Goal: Find specific page/section: Find specific page/section

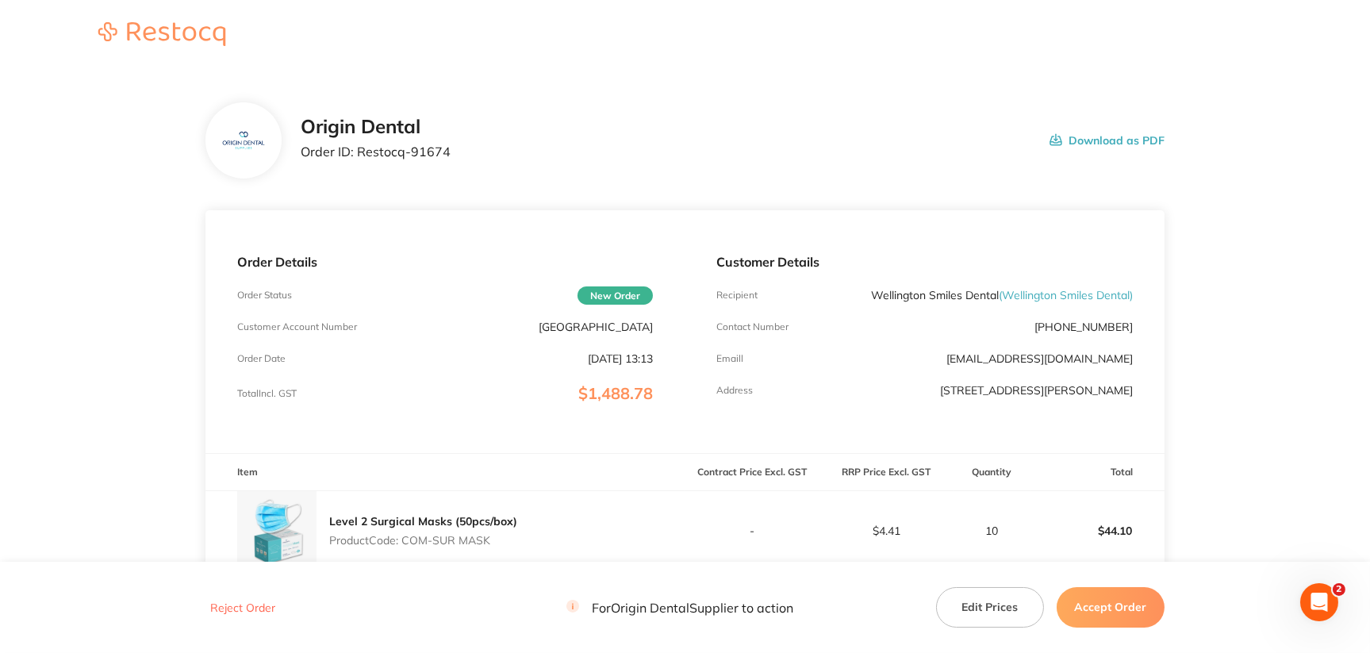
click at [627, 325] on p "[GEOGRAPHIC_DATA]" at bounding box center [596, 326] width 114 height 13
copy p "[GEOGRAPHIC_DATA]"
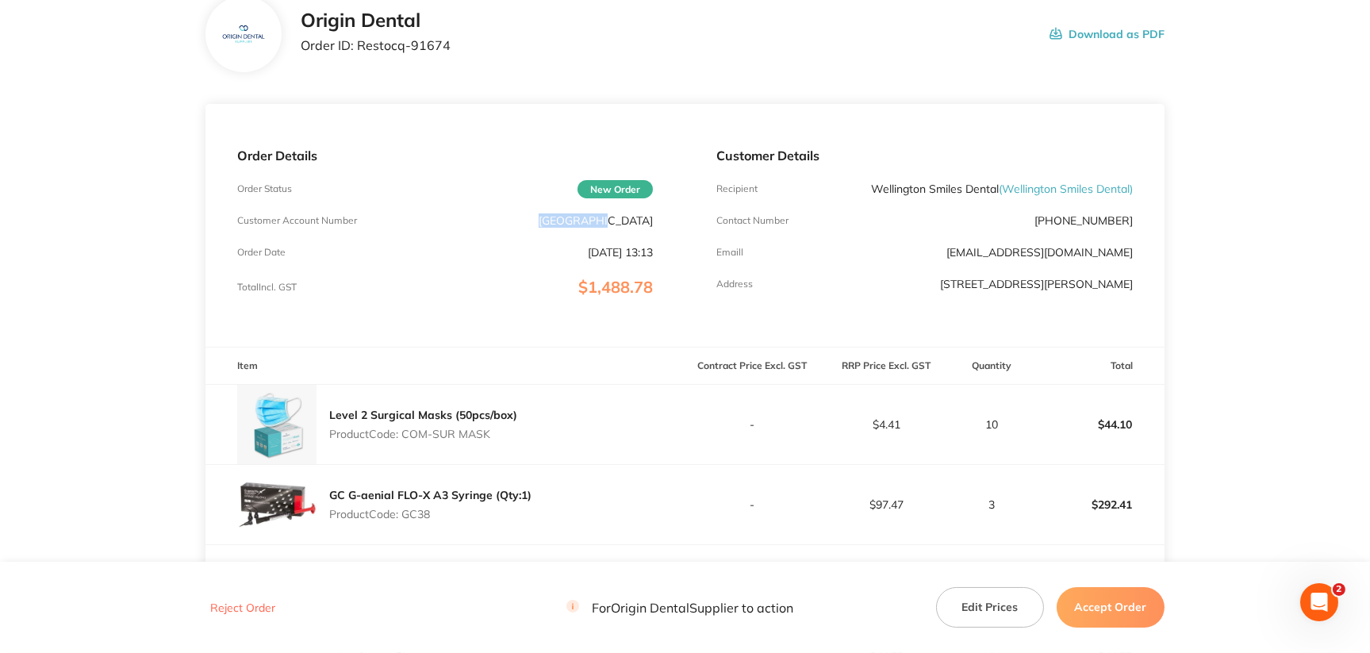
scroll to position [237, 0]
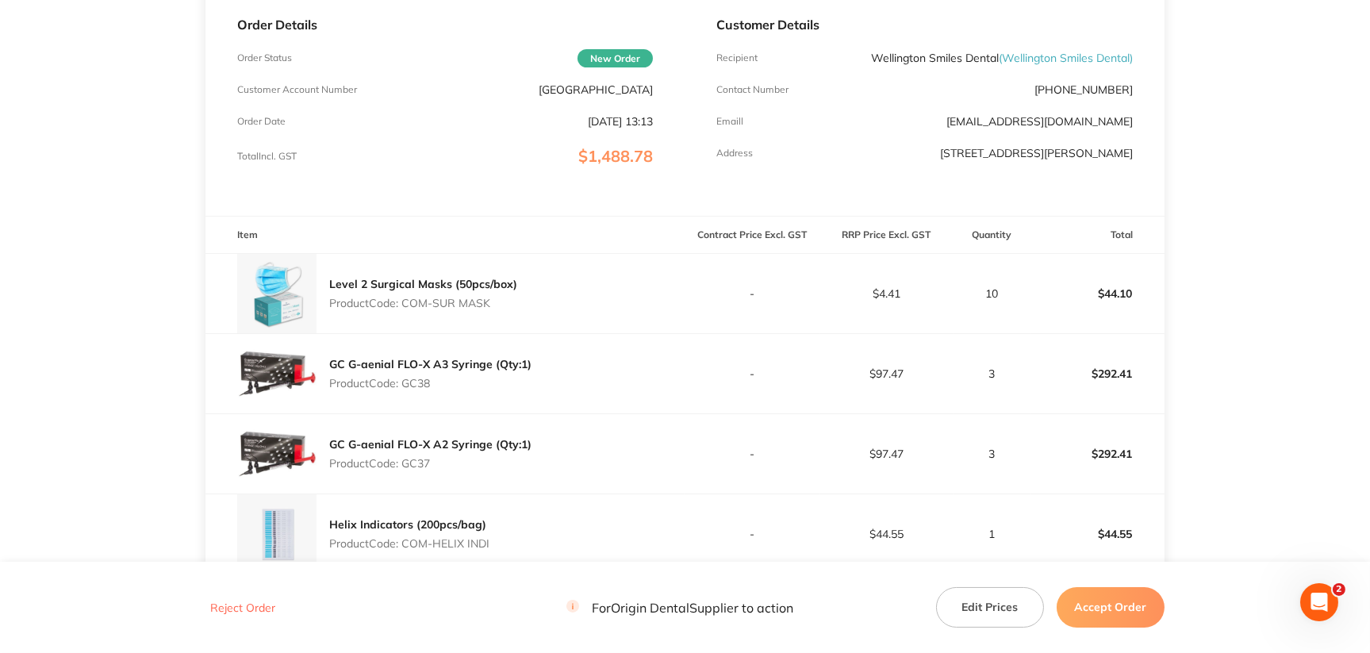
click at [469, 301] on p "Product Code: COM-SUR MASK" at bounding box center [423, 303] width 188 height 13
copy p "MASK"
click at [414, 386] on p "Product Code: GC38" at bounding box center [430, 383] width 202 height 13
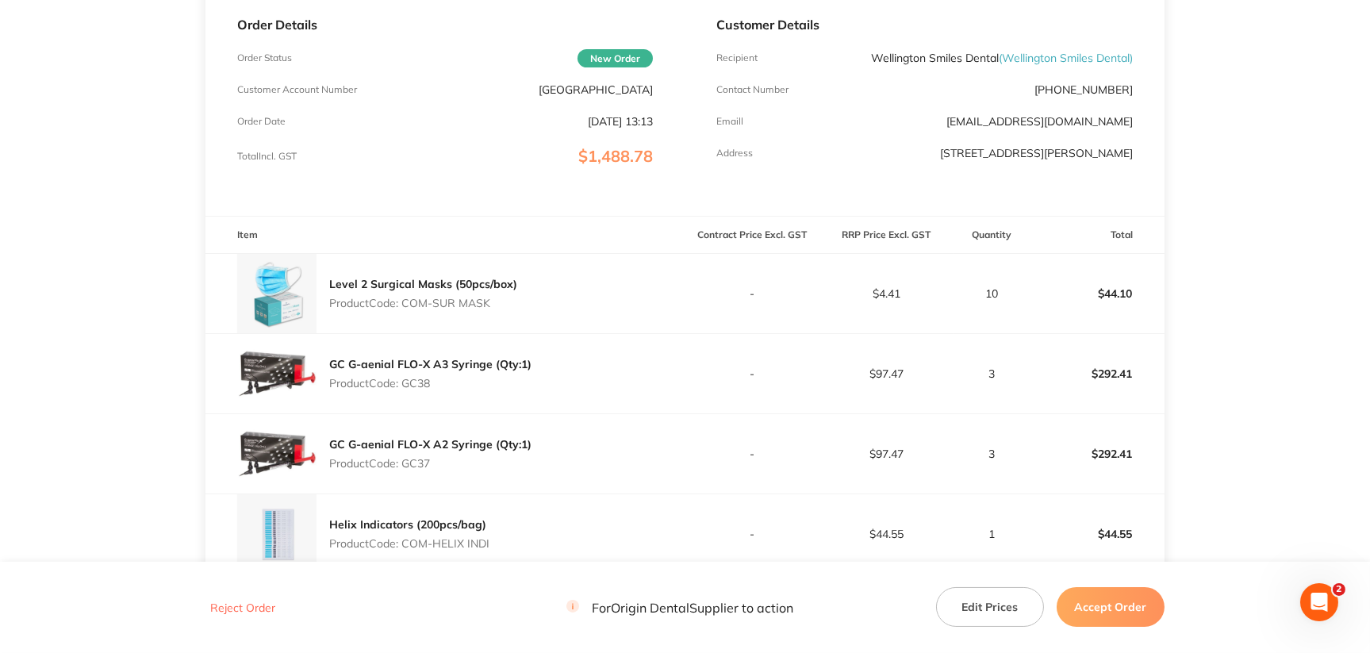
copy p "GC38"
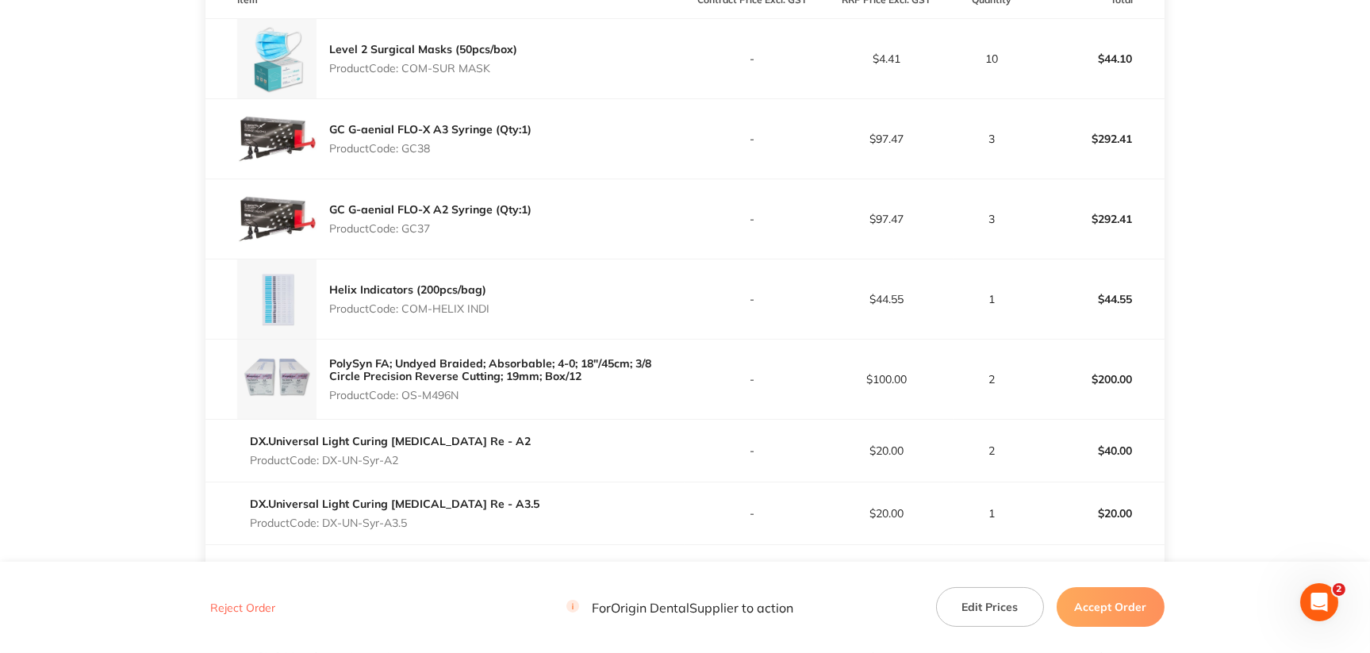
scroll to position [476, 0]
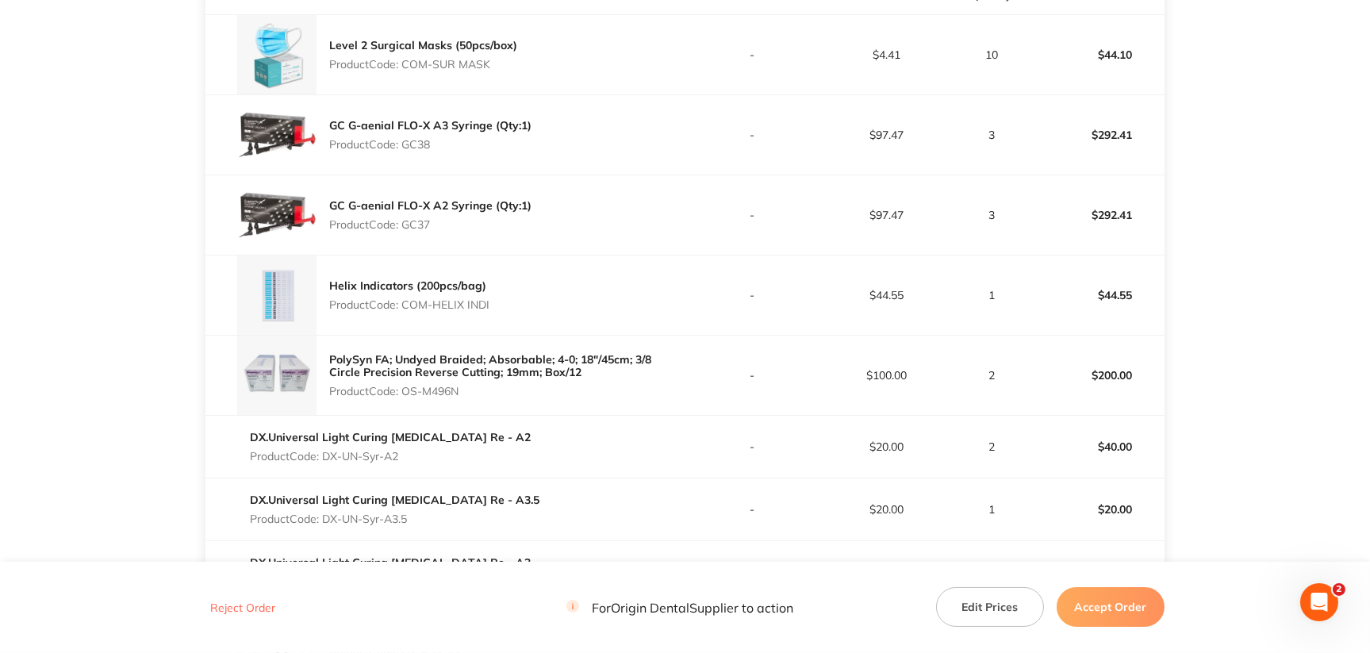
click at [417, 222] on p "Product Code: GC37" at bounding box center [430, 224] width 202 height 13
copy p "GC37"
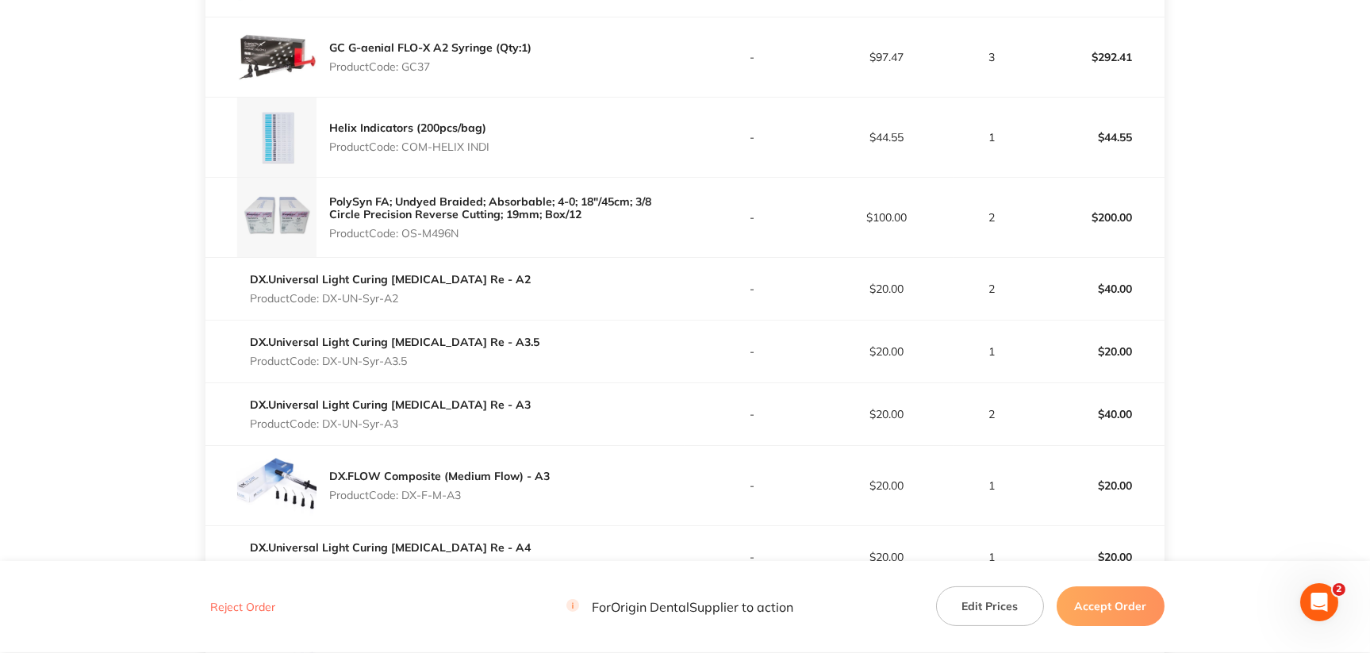
click at [475, 148] on p "Product Code: COM-HELIX INDI" at bounding box center [409, 146] width 160 height 13
copy p "INDI"
click at [439, 234] on p "Product Code: OS-M496N" at bounding box center [506, 233] width 355 height 13
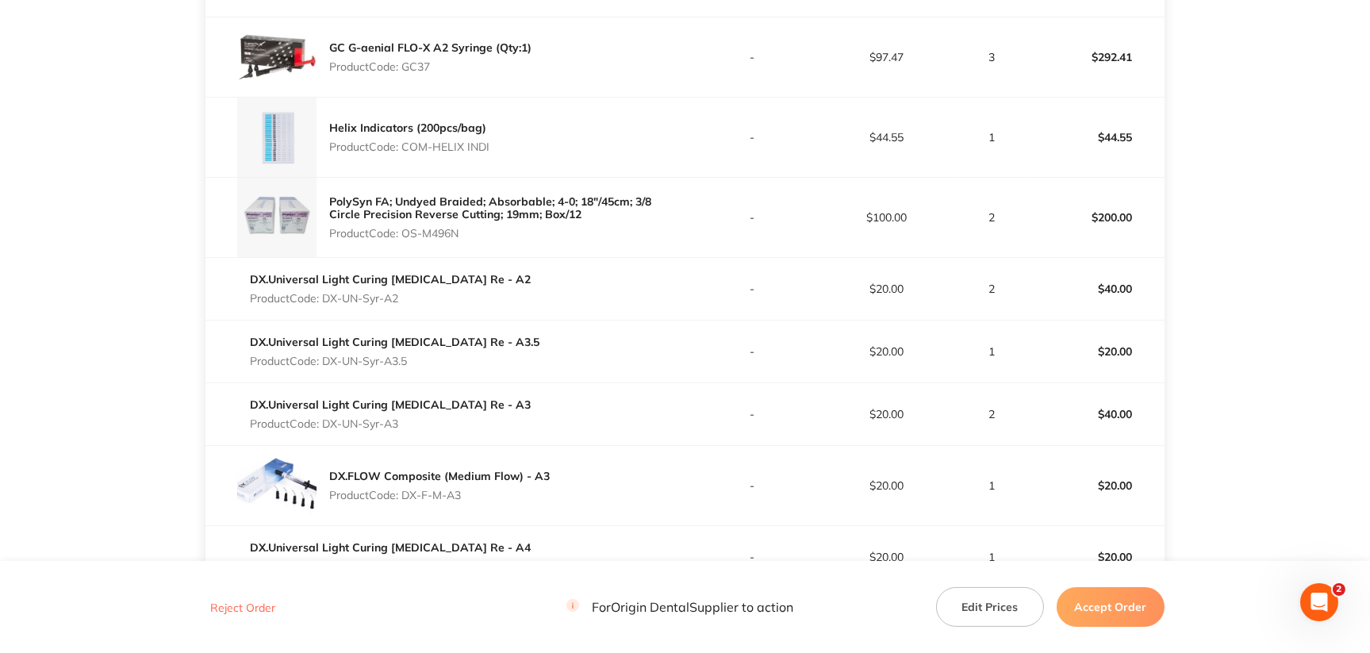
copy p "M496N"
drag, startPoint x: 322, startPoint y: 299, endPoint x: 403, endPoint y: 293, distance: 81.1
click at [403, 293] on p "Product Code: DX-UN-Syr-A2" at bounding box center [390, 298] width 281 height 13
copy p "DX-UN-Syr-A2"
drag, startPoint x: 325, startPoint y: 358, endPoint x: 408, endPoint y: 358, distance: 82.5
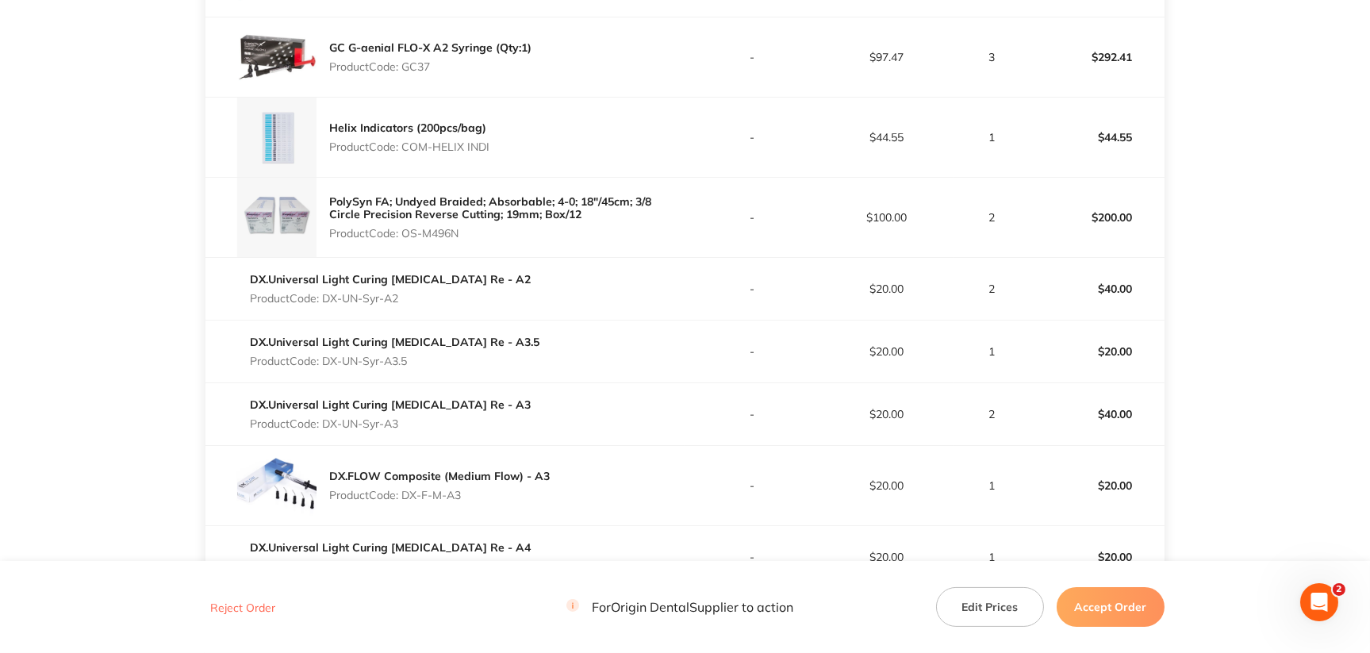
click at [408, 358] on p "Product Code: DX-UN-Syr-A3.5" at bounding box center [394, 361] width 289 height 13
copy p "DX-UN-Syr-A3.5"
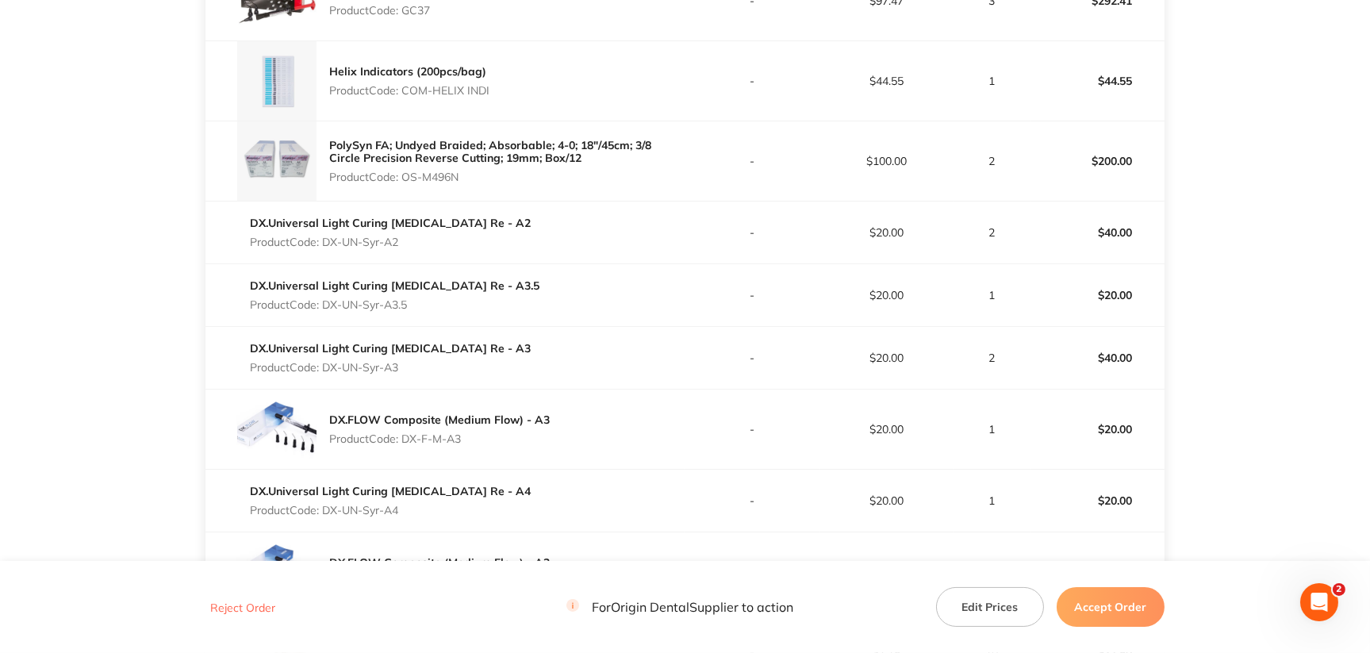
scroll to position [714, 0]
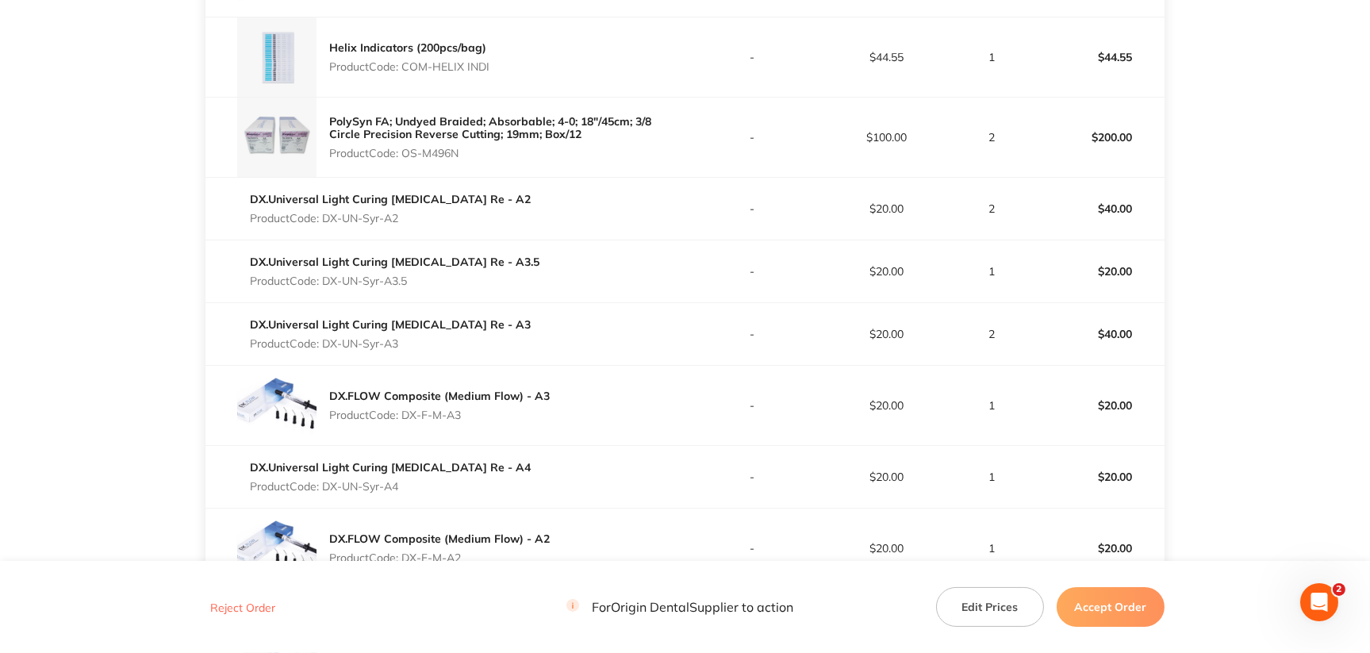
drag, startPoint x: 327, startPoint y: 343, endPoint x: 416, endPoint y: 345, distance: 88.9
click at [416, 345] on p "Product Code: DX-UN-Syr-A3" at bounding box center [390, 343] width 281 height 13
copy p "DX-UN-Syr-A3"
drag, startPoint x: 402, startPoint y: 414, endPoint x: 462, endPoint y: 414, distance: 59.5
click at [462, 414] on p "Product Code: DX-F-M-A3" at bounding box center [439, 414] width 220 height 13
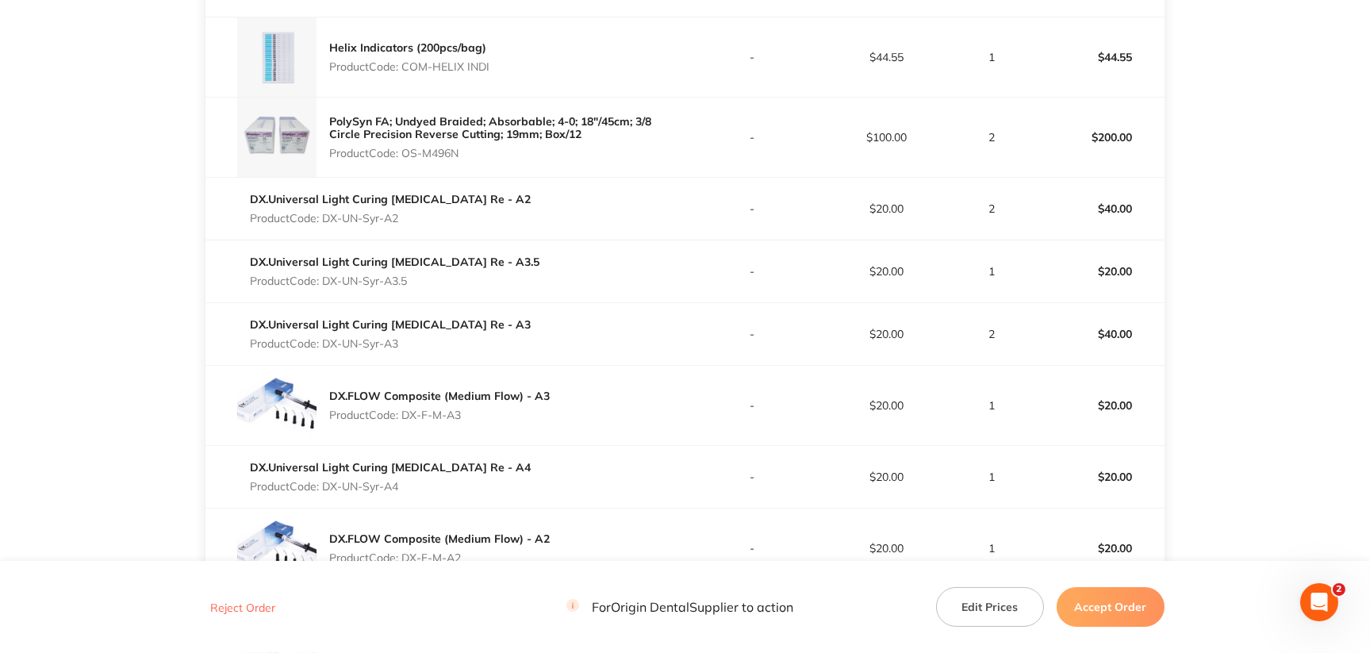
copy p "DX-F-M-A3"
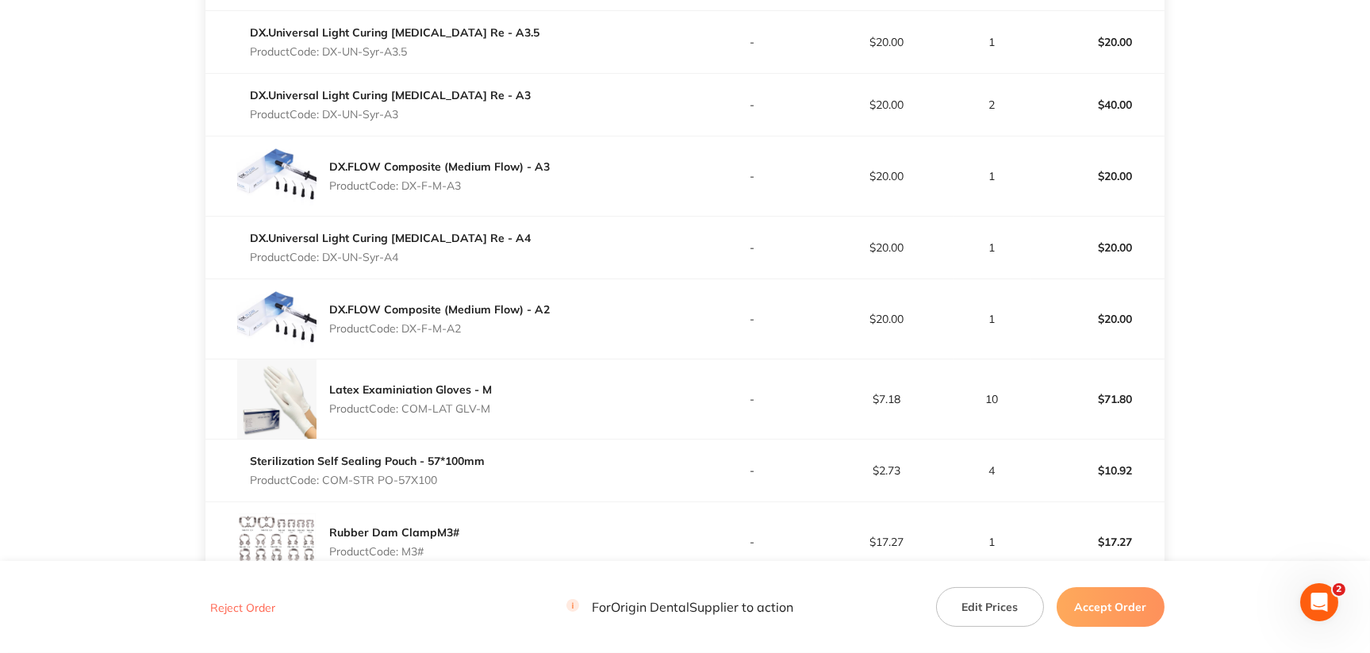
scroll to position [952, 0]
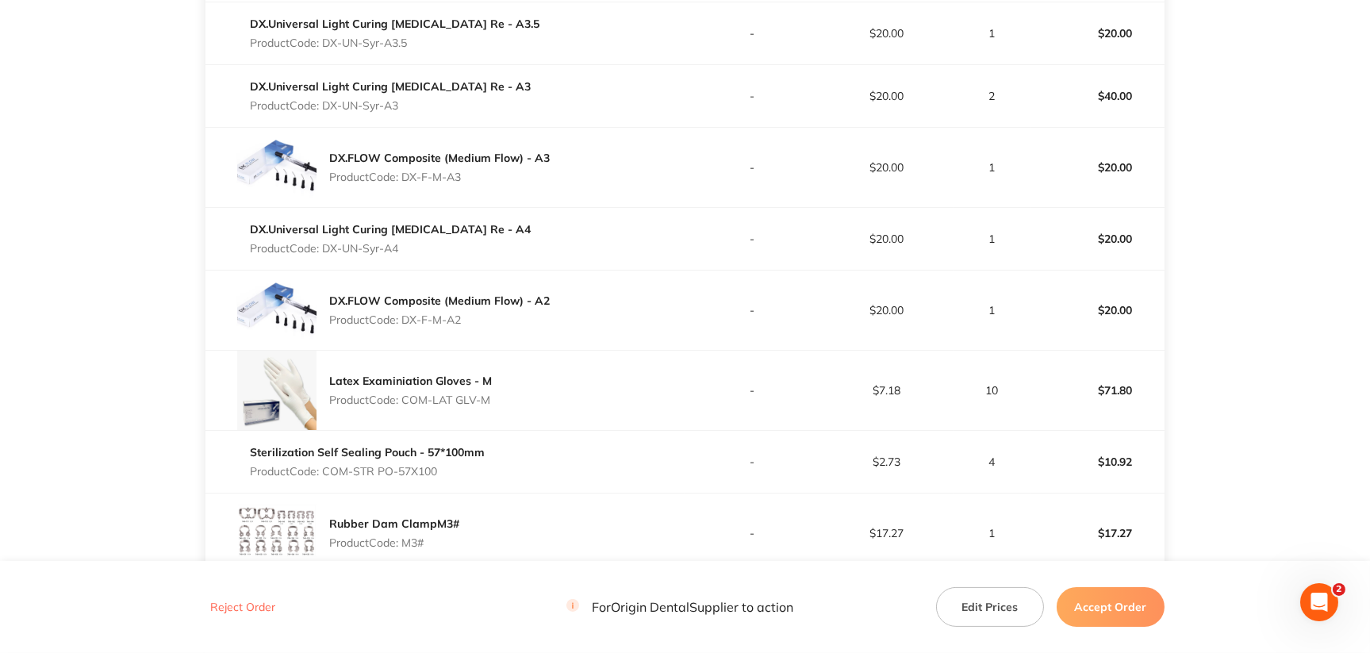
drag, startPoint x: 326, startPoint y: 247, endPoint x: 401, endPoint y: 247, distance: 74.6
click at [401, 247] on p "Product Code: DX-UN-Syr-A4" at bounding box center [390, 248] width 281 height 13
drag, startPoint x: 401, startPoint y: 316, endPoint x: 468, endPoint y: 314, distance: 66.7
click at [468, 314] on p "Product Code: DX-F-M-A2" at bounding box center [439, 319] width 220 height 13
click at [635, 334] on div "DX.FLOW Composite (Medium Flow) - A2 Product Code: DX-F-M-A2" at bounding box center [444, 309] width 479 height 79
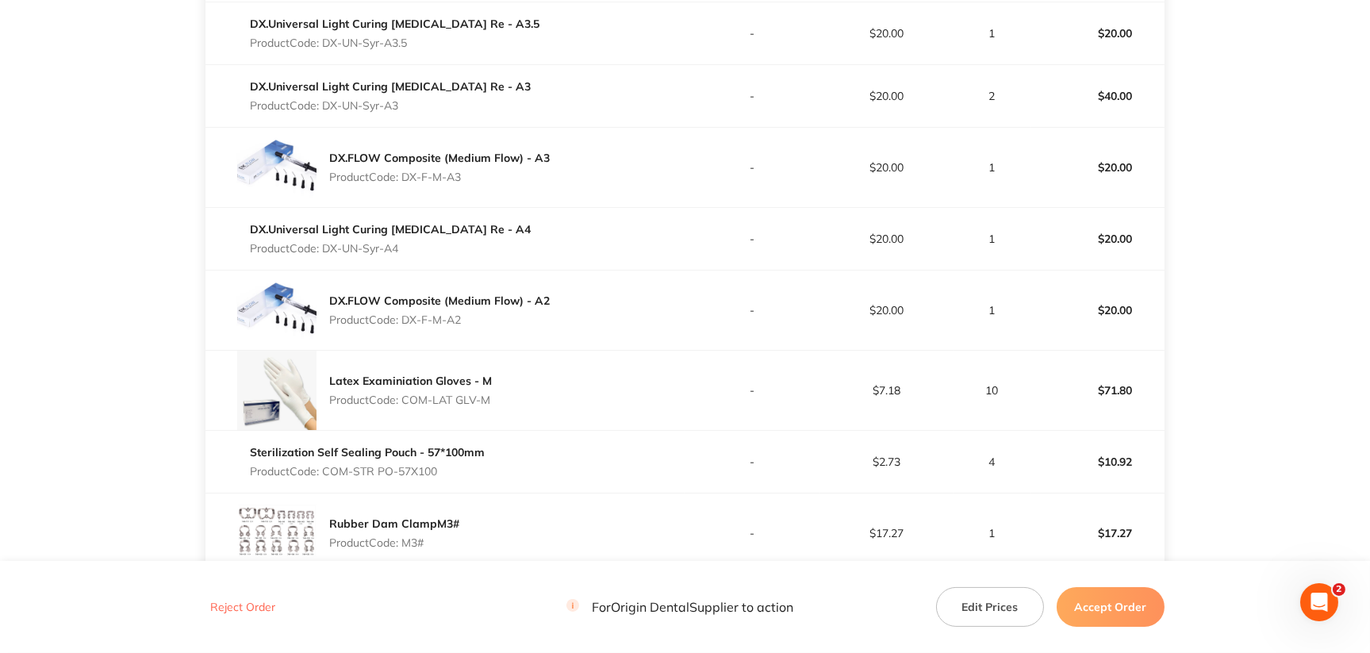
click at [1281, 219] on main "Origin Dental Order ID: Restocq- 91674 Download as PDF Order Details Order Stat…" at bounding box center [685, 182] width 1370 height 2126
drag, startPoint x: 403, startPoint y: 399, endPoint x: 508, endPoint y: 390, distance: 105.8
click at [508, 390] on div "Latex Examiniation Gloves - M Product Code: COM-LAT GLV-M" at bounding box center [444, 390] width 479 height 79
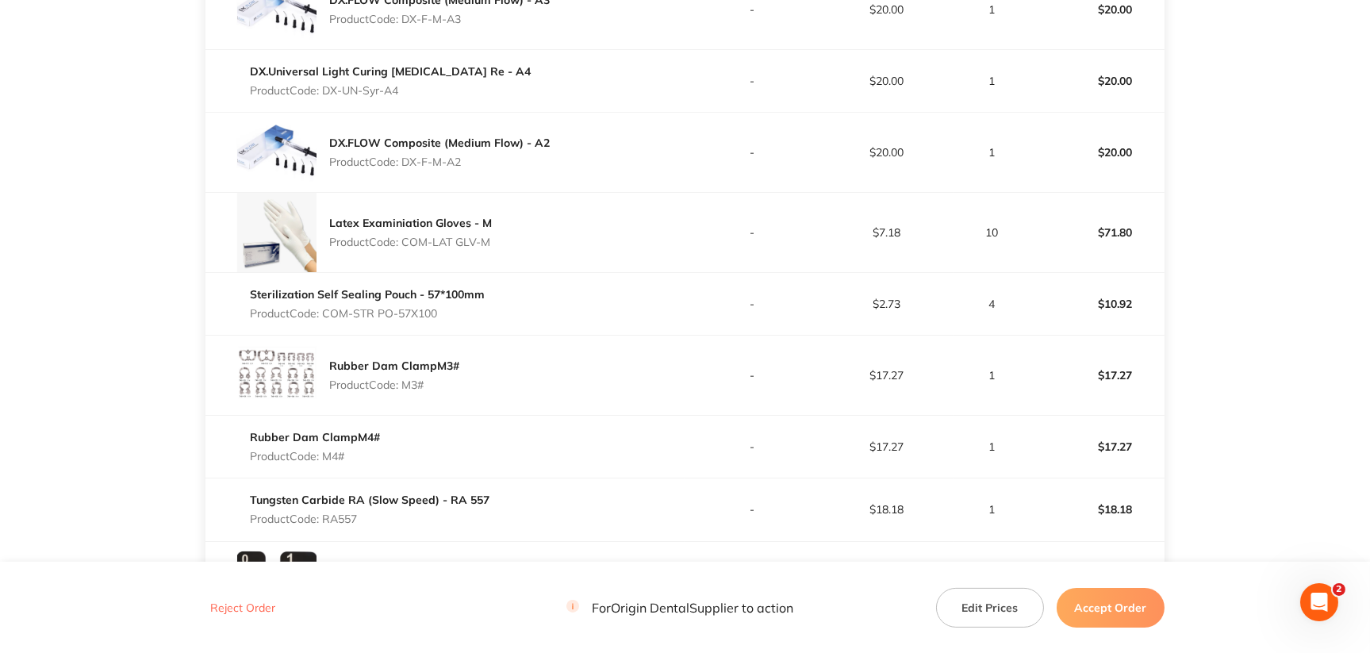
scroll to position [1110, 0]
drag, startPoint x: 400, startPoint y: 309, endPoint x: 438, endPoint y: 312, distance: 38.2
click at [438, 312] on p "Product Code: COM-STR PO-57X100" at bounding box center [367, 312] width 235 height 13
drag, startPoint x: 404, startPoint y: 385, endPoint x: 435, endPoint y: 385, distance: 30.9
click at [435, 385] on p "Product Code: M3#" at bounding box center [394, 384] width 130 height 13
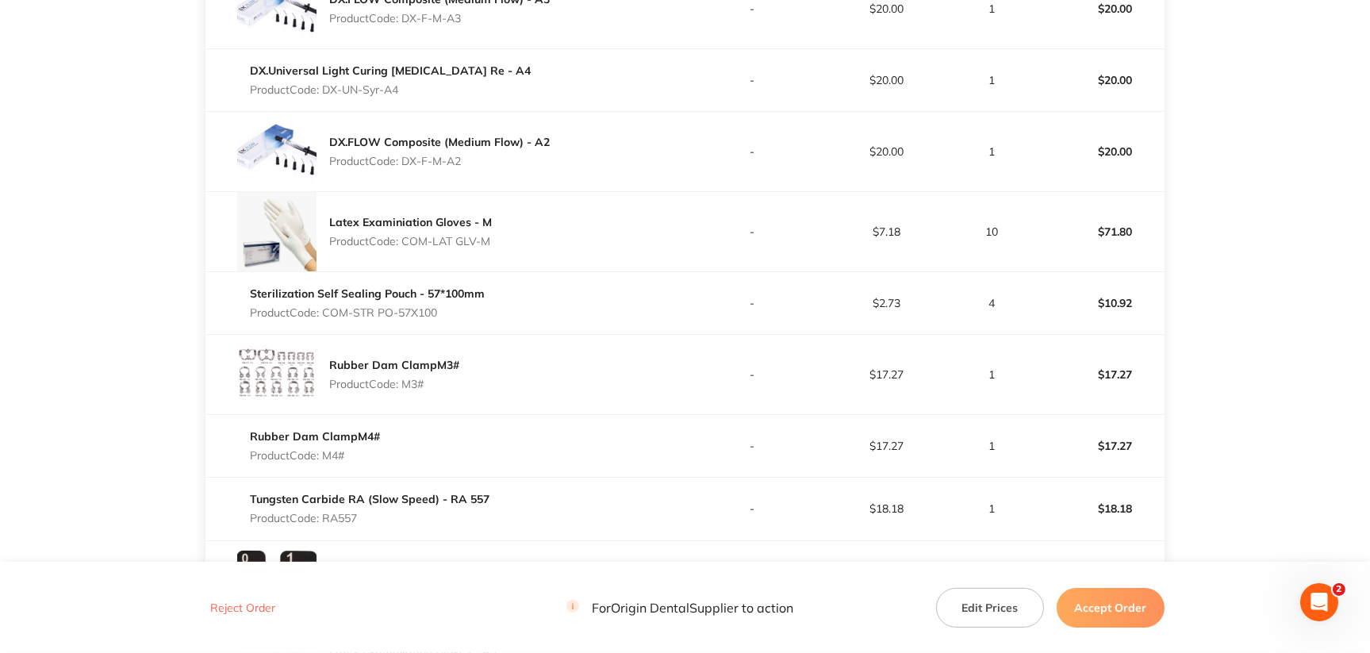
drag, startPoint x: 324, startPoint y: 454, endPoint x: 347, endPoint y: 455, distance: 22.3
click at [347, 455] on p "Product Code: M4#" at bounding box center [315, 455] width 130 height 13
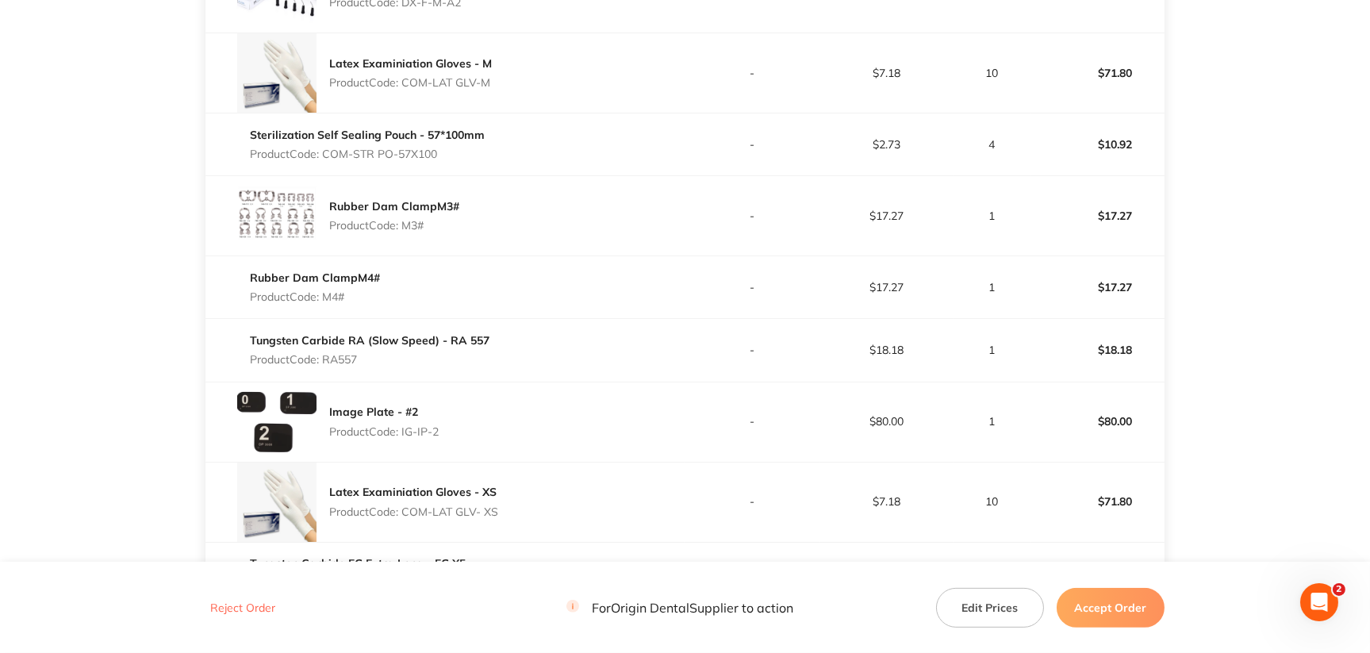
drag, startPoint x: 324, startPoint y: 356, endPoint x: 365, endPoint y: 358, distance: 40.5
click at [365, 358] on p "Product Code: RA557" at bounding box center [370, 359] width 240 height 13
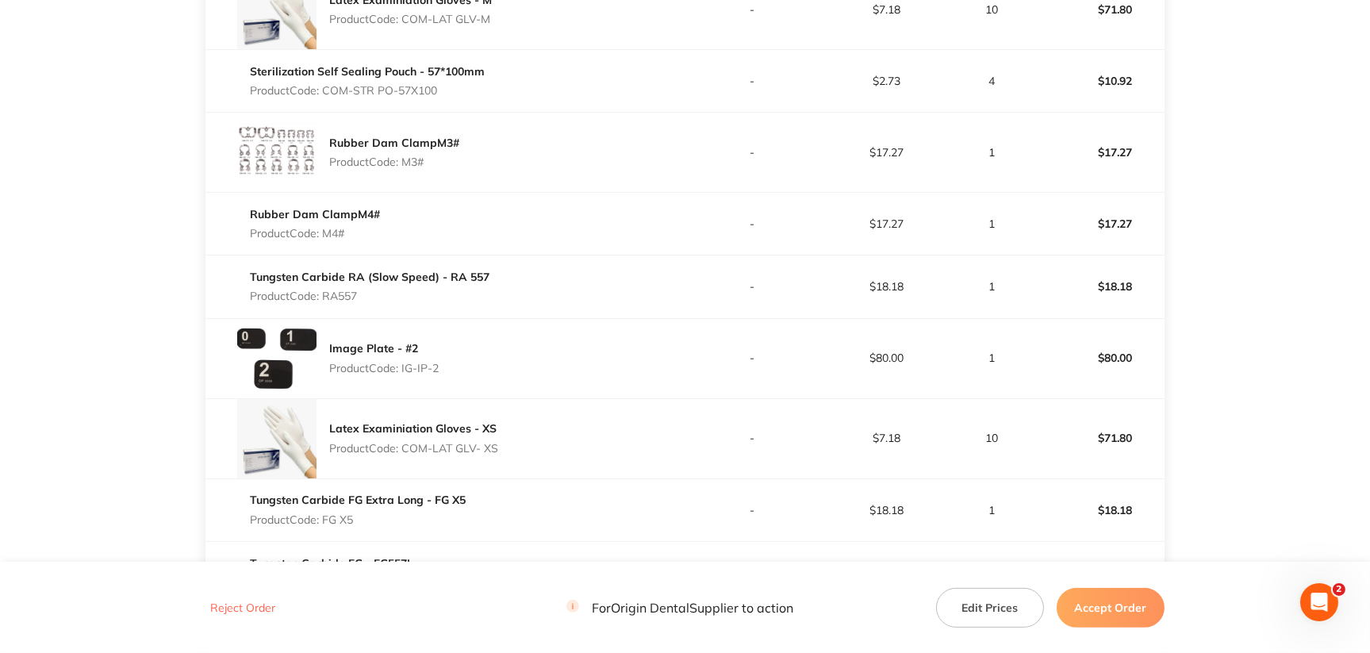
scroll to position [1427, 0]
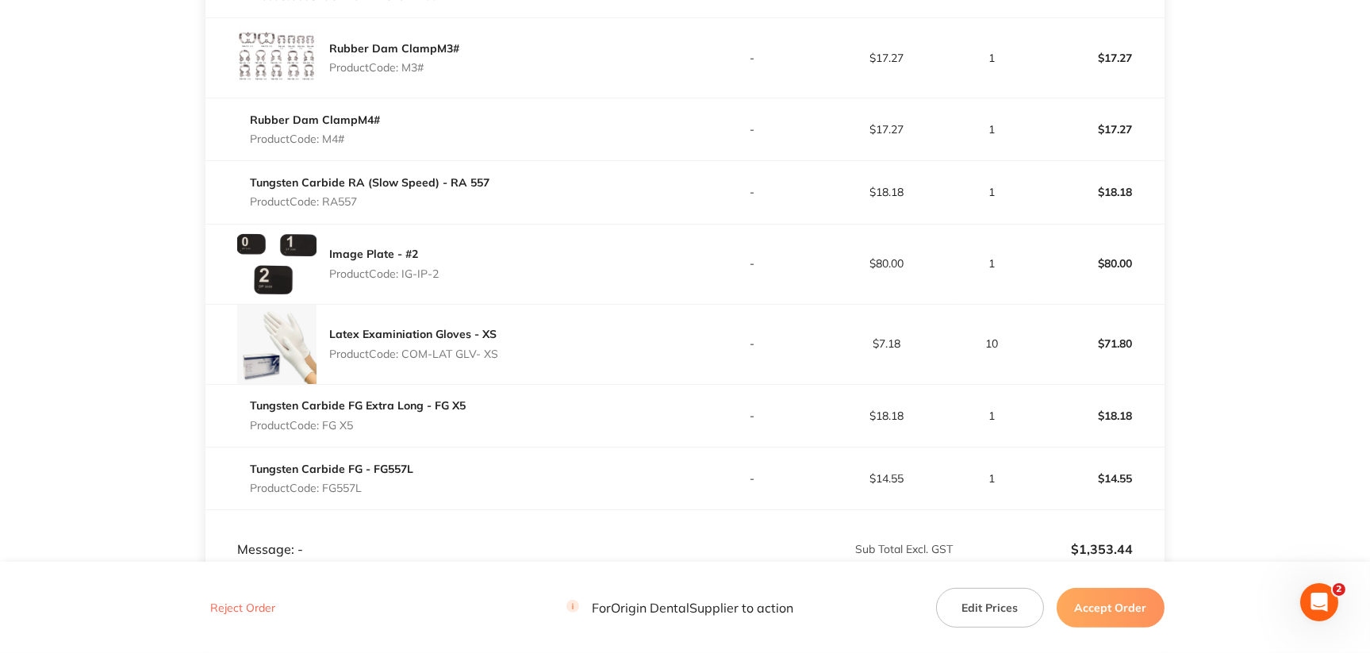
drag, startPoint x: 400, startPoint y: 270, endPoint x: 447, endPoint y: 268, distance: 47.6
click at [447, 268] on div "Image Plate - #2 Product Code: IG-IP-2" at bounding box center [444, 263] width 479 height 79
drag, startPoint x: 457, startPoint y: 351, endPoint x: 511, endPoint y: 350, distance: 54.0
click at [511, 350] on div "Latex Examiniation Gloves - XS Product Code: COM-LAT GLV- XS" at bounding box center [444, 344] width 479 height 79
drag, startPoint x: 324, startPoint y: 420, endPoint x: 354, endPoint y: 423, distance: 30.2
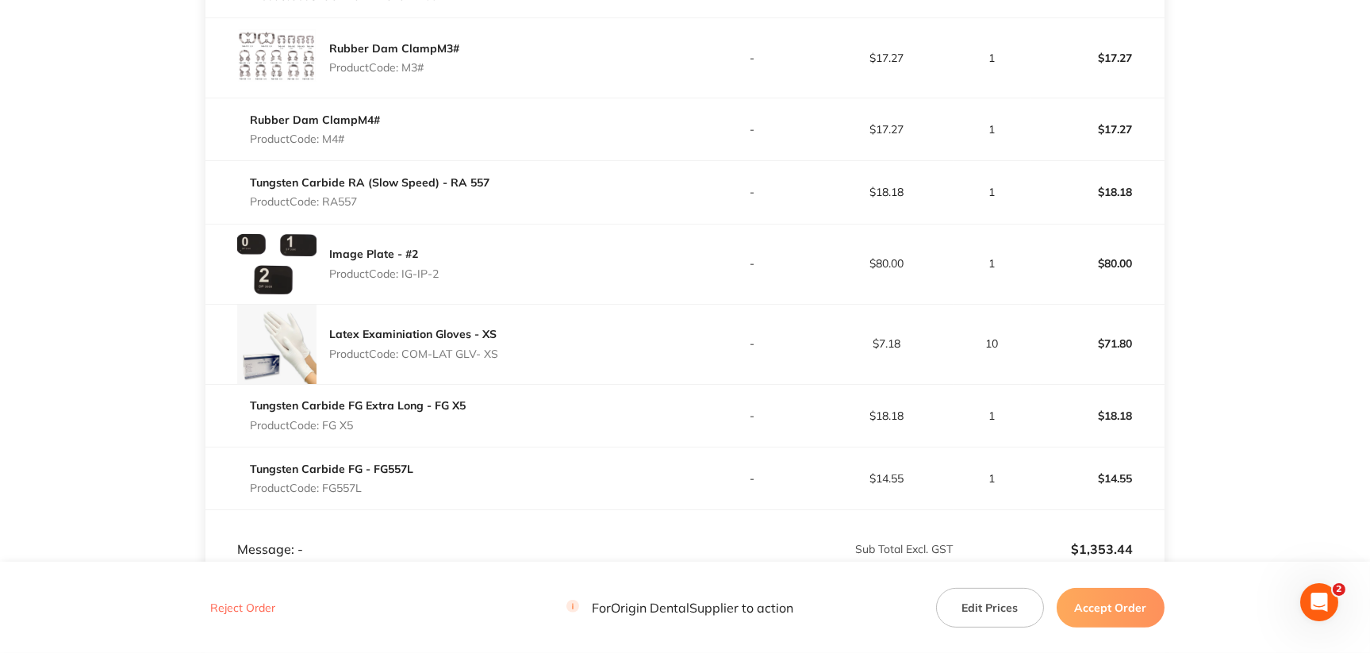
click at [354, 423] on p "Product Code: FG X5" at bounding box center [358, 425] width 216 height 13
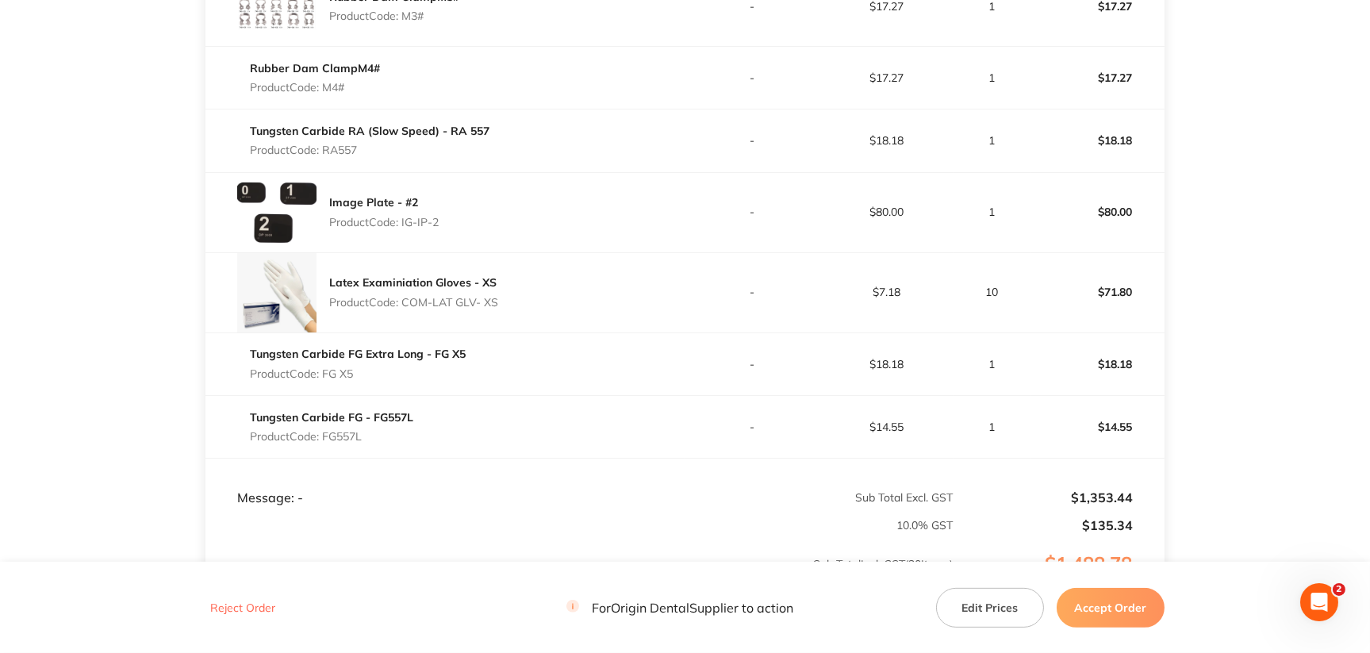
scroll to position [1507, 0]
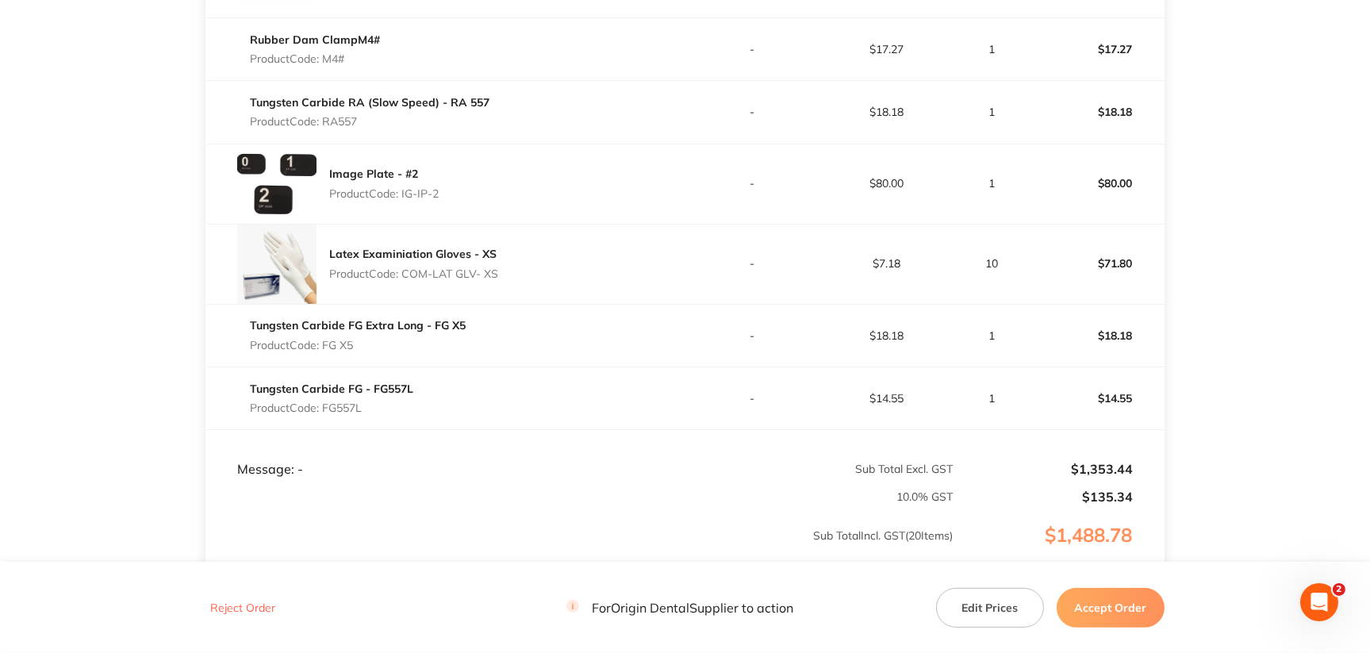
drag, startPoint x: 325, startPoint y: 405, endPoint x: 385, endPoint y: 400, distance: 60.5
click at [385, 401] on p "Product Code: FG557L" at bounding box center [331, 407] width 163 height 13
click at [680, 418] on td "Tungsten Carbide FG - FG557L Product Code: FG557L" at bounding box center [444, 397] width 479 height 63
click at [646, 435] on td "Message: -" at bounding box center [444, 453] width 479 height 48
click at [669, 133] on td "Tungsten Carbide RA (Slow Speed) - RA 557 Product Code: RA557" at bounding box center [444, 112] width 479 height 63
